Goal: Transaction & Acquisition: Purchase product/service

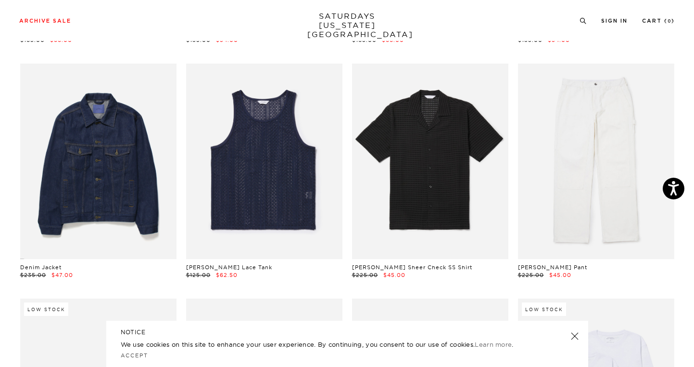
scroll to position [527, 0]
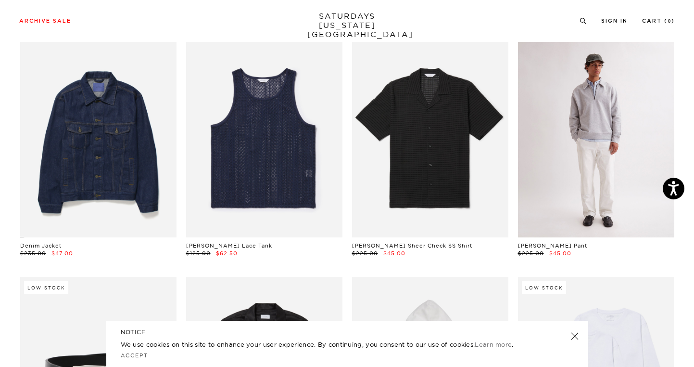
click at [607, 156] on link at bounding box center [596, 139] width 156 height 195
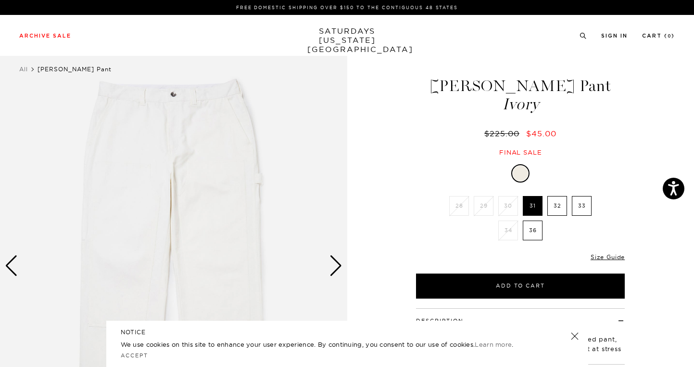
click at [554, 202] on label "32" at bounding box center [557, 206] width 20 height 20
click at [0, 0] on input "32" at bounding box center [0, 0] width 0 height 0
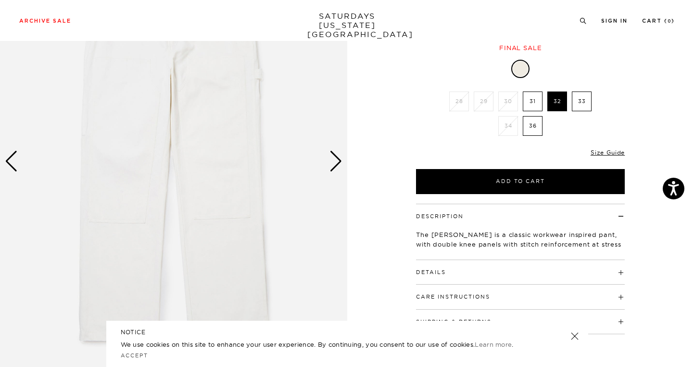
scroll to position [41, 0]
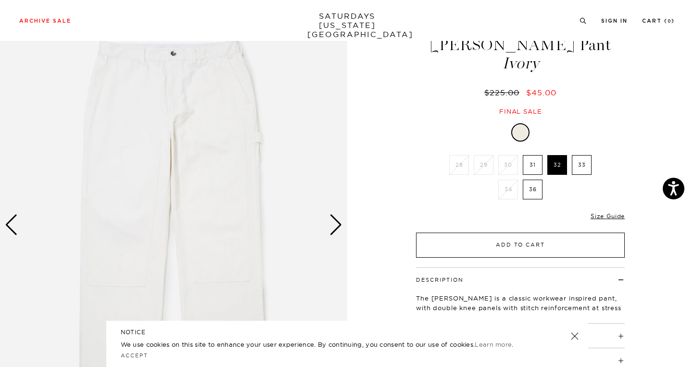
click at [437, 248] on button "Add to Cart" at bounding box center [520, 244] width 209 height 25
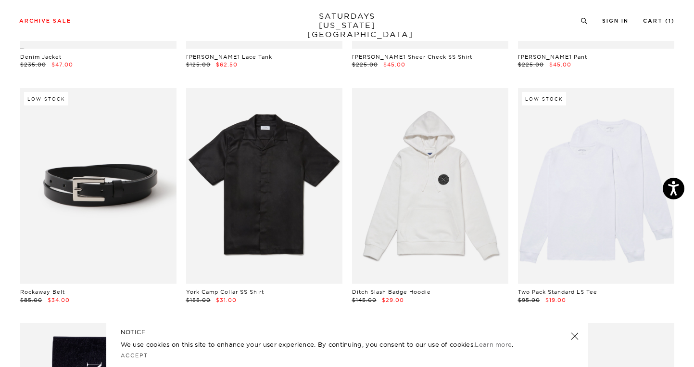
scroll to position [717, 0]
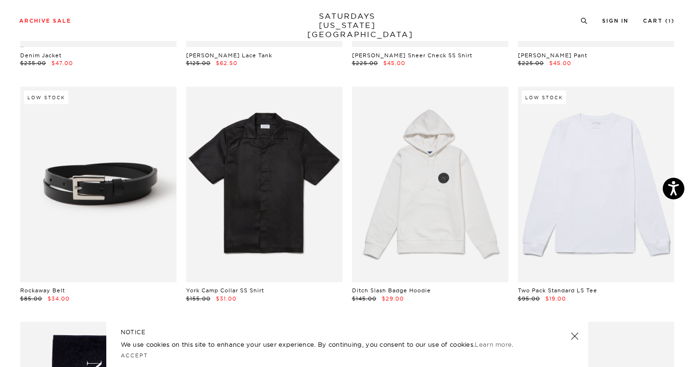
click at [633, 182] on link at bounding box center [596, 184] width 156 height 195
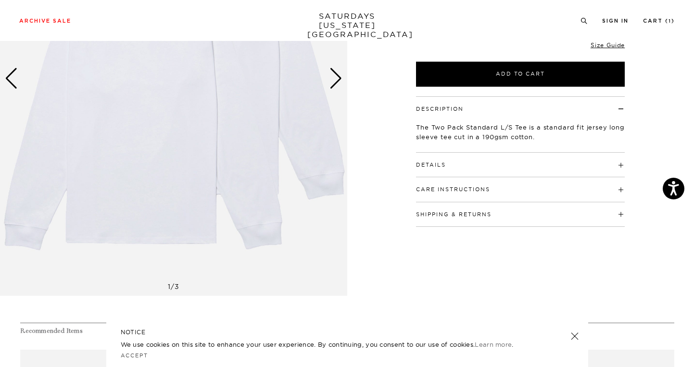
scroll to position [10, 0]
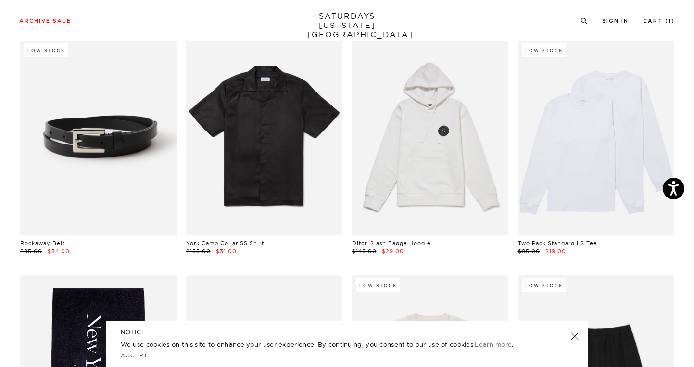
scroll to position [751, 0]
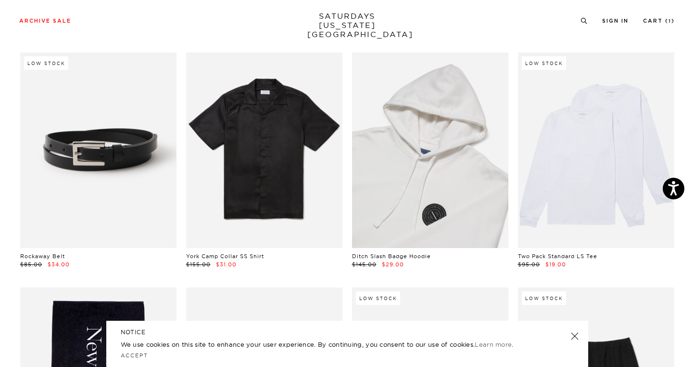
click at [391, 214] on link at bounding box center [430, 149] width 156 height 195
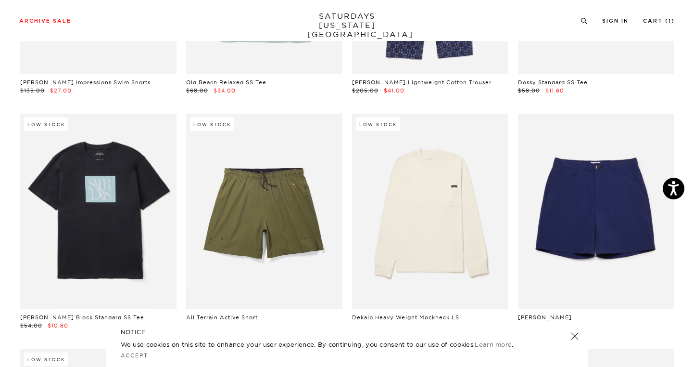
scroll to position [4301, 1]
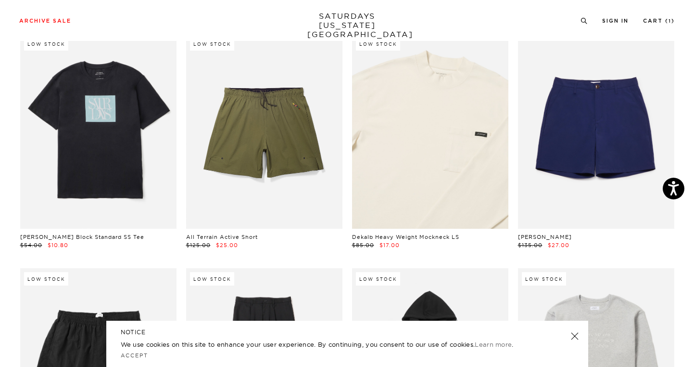
click at [417, 184] on link at bounding box center [430, 130] width 156 height 195
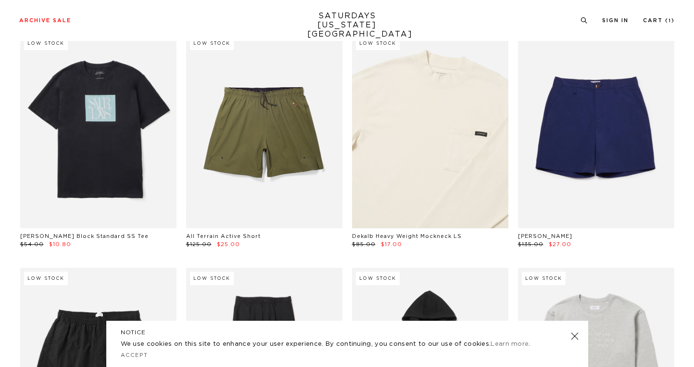
scroll to position [4301, 1]
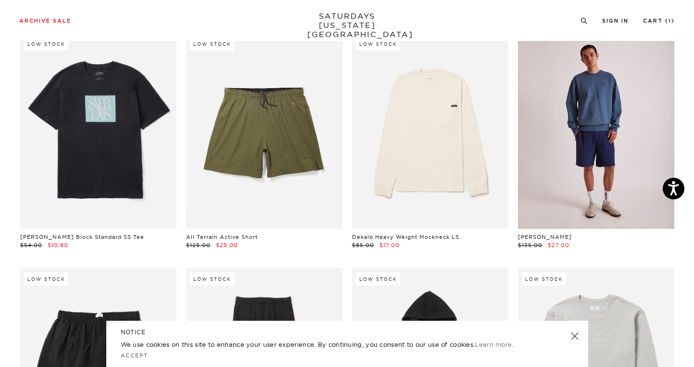
click at [632, 136] on link at bounding box center [596, 130] width 156 height 195
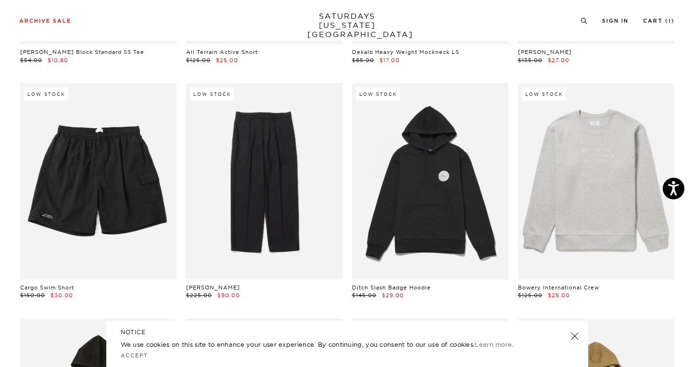
scroll to position [4486, 1]
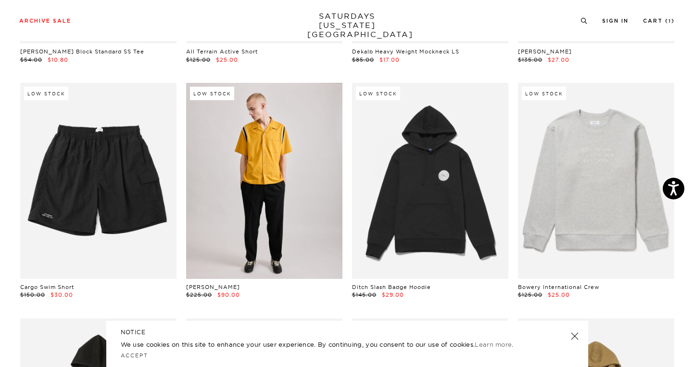
click at [269, 147] on link at bounding box center [264, 180] width 156 height 195
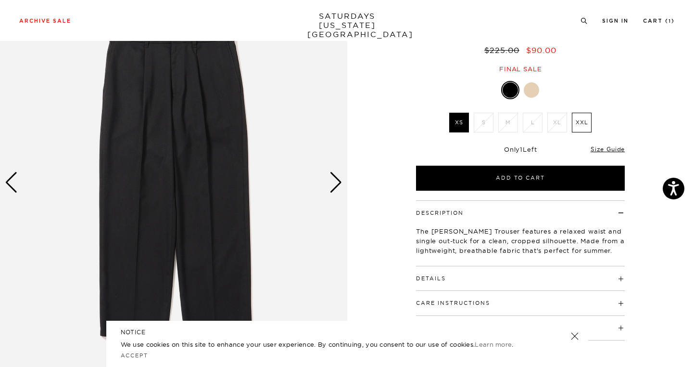
scroll to position [170, 0]
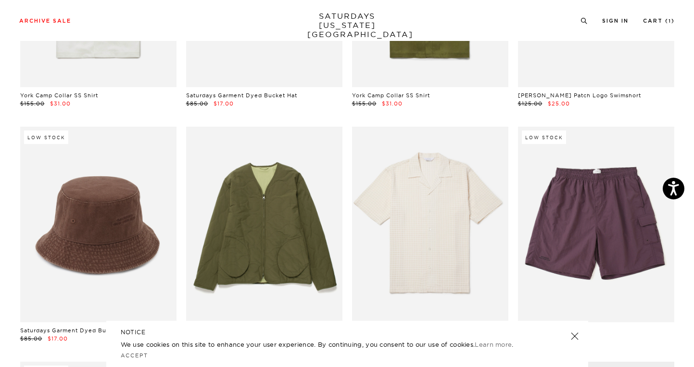
scroll to position [5167, 1]
